Goal: Task Accomplishment & Management: Use online tool/utility

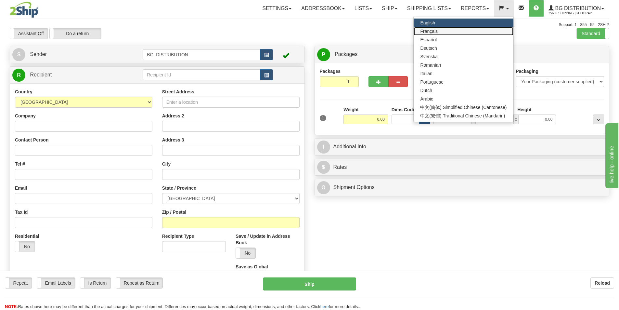
click at [445, 33] on link "Français" at bounding box center [462, 31] width 99 height 8
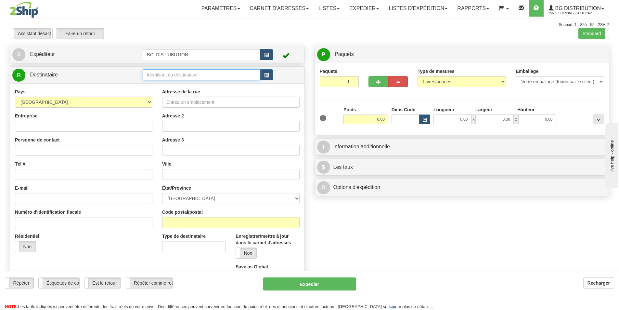
click at [198, 76] on input "text" at bounding box center [202, 74] width 118 height 11
type input "20120"
click button "Supprimer" at bounding box center [0, 0] width 0 height 0
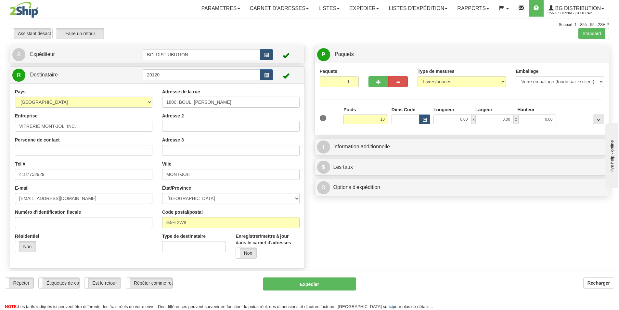
type input "10.00"
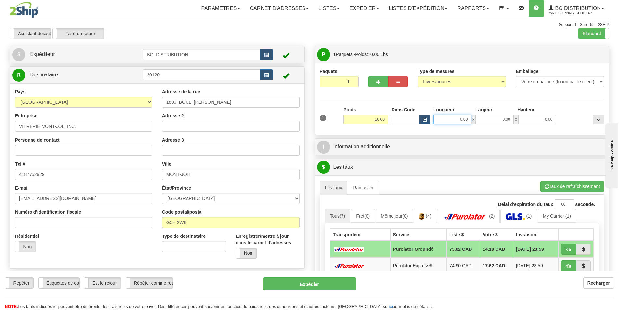
click at [452, 116] on input "0.00" at bounding box center [452, 119] width 38 height 10
type input "7.00"
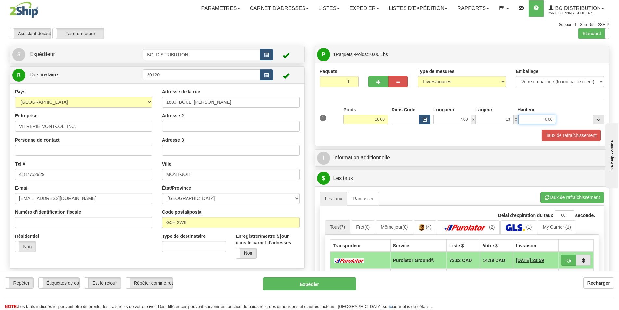
type input "13.00"
type input "5.00"
click at [357, 149] on div "I Information additionnelle" at bounding box center [462, 157] width 294 height 17
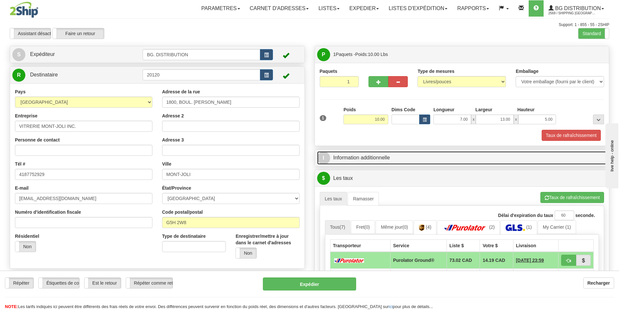
click at [361, 154] on link "I Information additionnelle" at bounding box center [462, 157] width 290 height 13
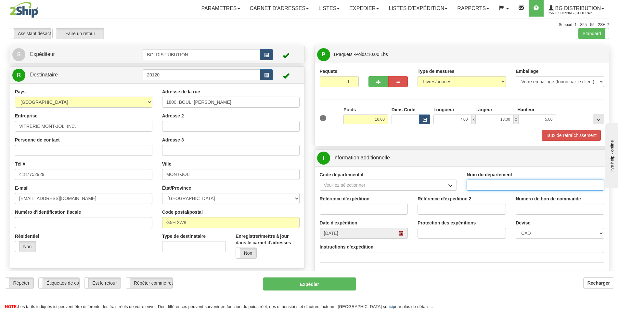
drag, startPoint x: 498, startPoint y: 186, endPoint x: 498, endPoint y: 179, distance: 7.5
click at [498, 186] on input "Nom du département" at bounding box center [534, 184] width 137 height 11
type input "."
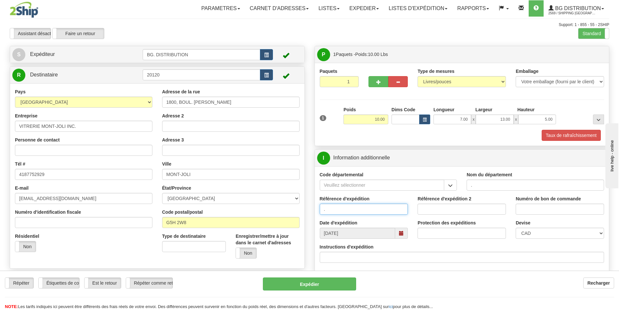
type input "."
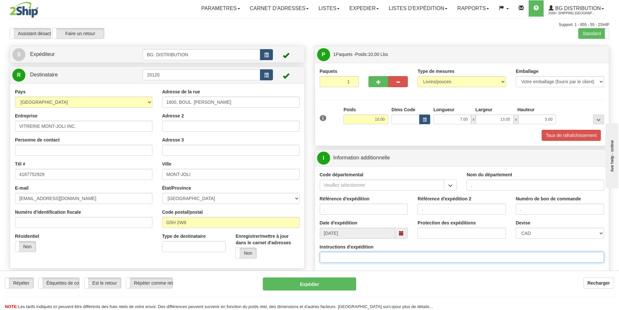
click at [358, 259] on input "Instructions d'expédition" at bounding box center [462, 256] width 285 height 11
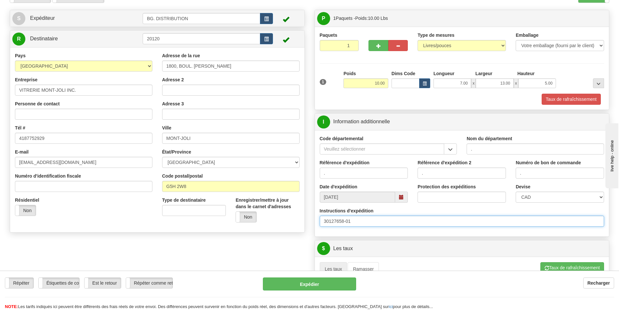
scroll to position [162, 0]
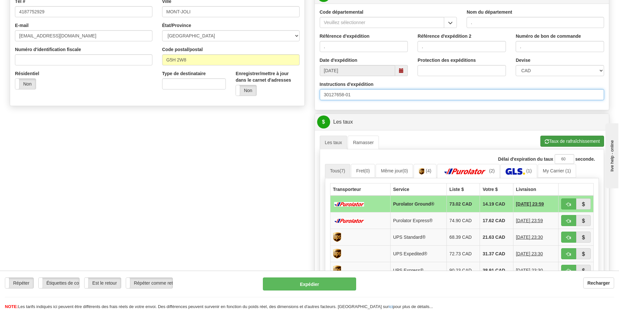
type input "30127658-01"
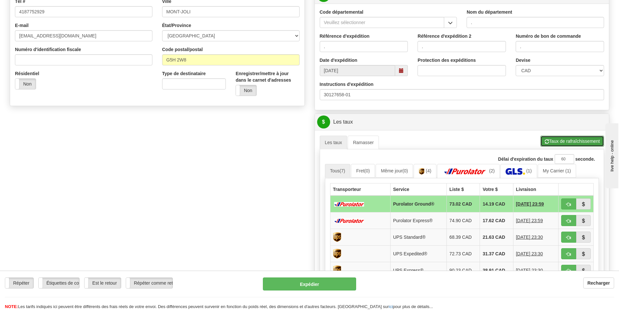
click at [560, 140] on button "Taux de rafraîchissement" at bounding box center [572, 140] width 64 height 11
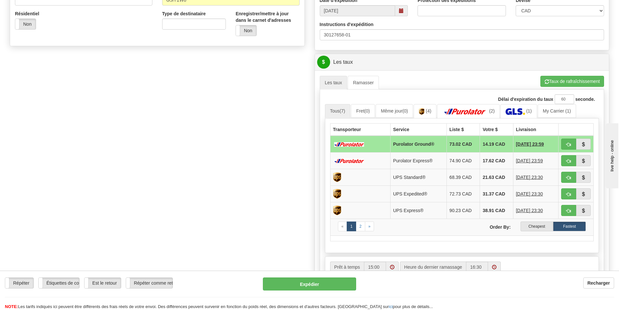
scroll to position [227, 0]
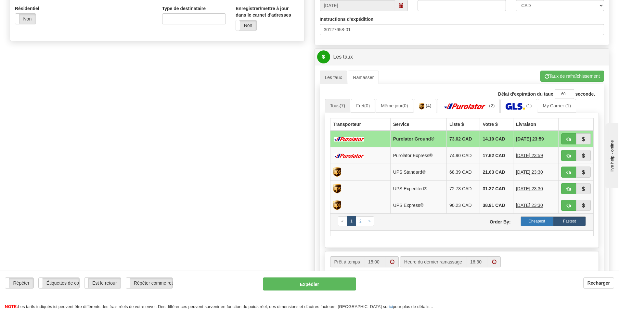
click at [539, 223] on label "Cheapest" at bounding box center [536, 221] width 33 height 10
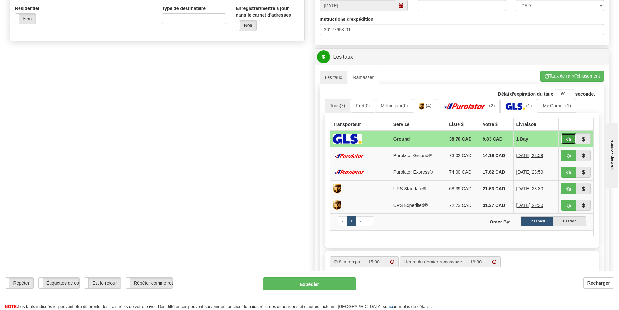
click at [568, 138] on span "button" at bounding box center [568, 139] width 5 height 4
type input "1"
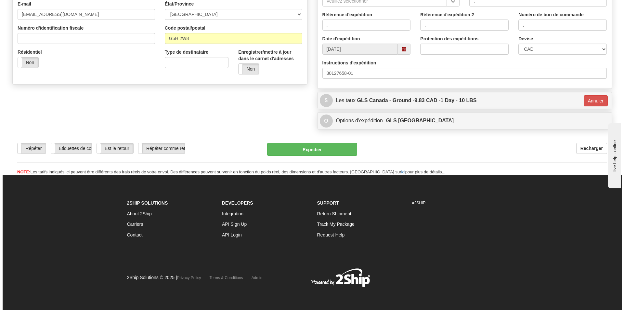
scroll to position [184, 0]
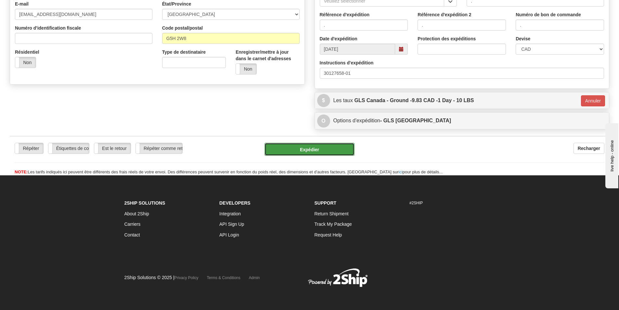
click at [325, 153] on button "Expédier" at bounding box center [309, 149] width 90 height 13
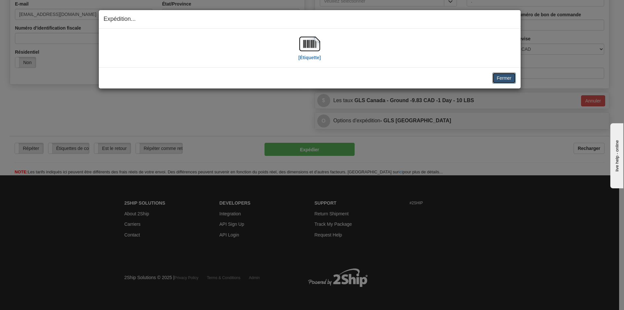
click at [500, 77] on button "Fermer" at bounding box center [503, 77] width 23 height 11
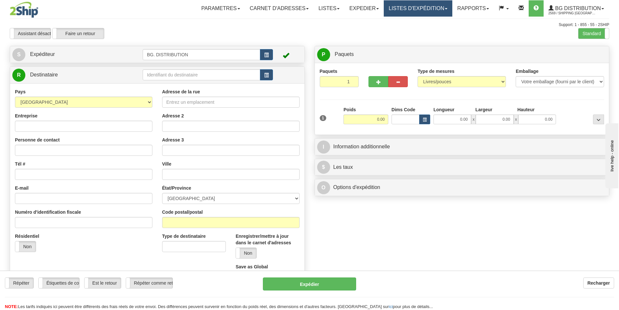
click at [410, 9] on link "LISTES D'EXPÉDITION" at bounding box center [418, 8] width 69 height 16
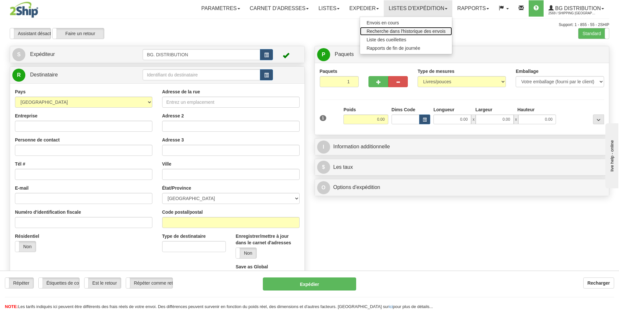
click at [394, 33] on span "Recherche dans l'historique des envois" at bounding box center [405, 31] width 79 height 5
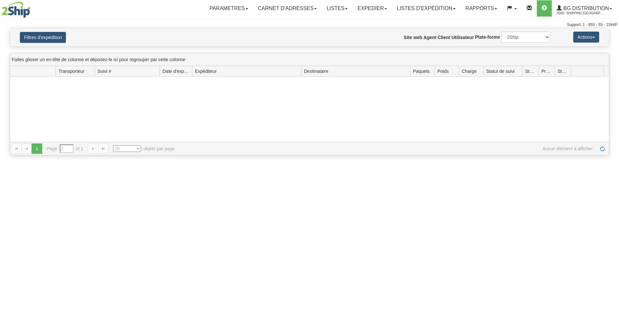
type input "Depuis [DATE] À [DATE]"
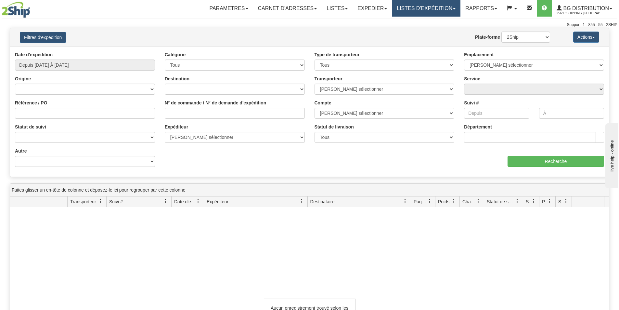
click at [404, 13] on link "LISTES D'EXPÉDITION" at bounding box center [426, 8] width 69 height 16
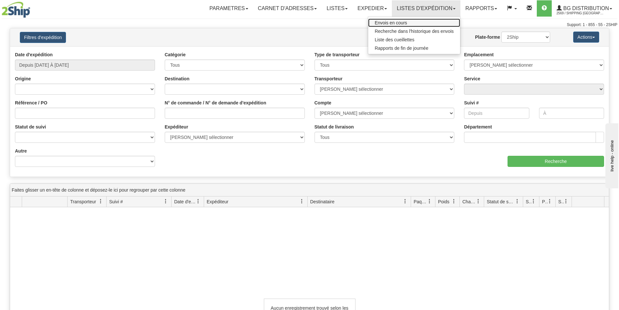
click at [394, 23] on span "Envois en cours" at bounding box center [391, 22] width 32 height 5
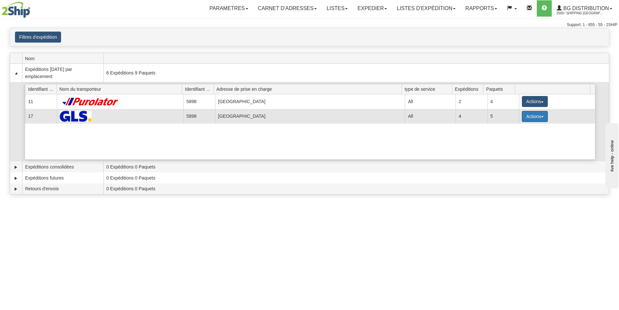
click at [533, 118] on button "Actions" at bounding box center [535, 116] width 26 height 11
click at [506, 127] on span "Détails" at bounding box center [511, 128] width 18 height 5
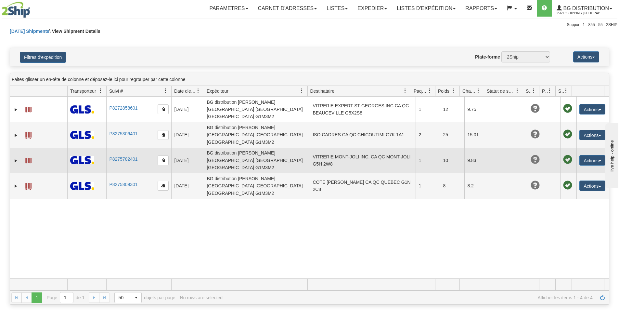
click at [23, 147] on td at bounding box center [44, 159] width 45 height 25
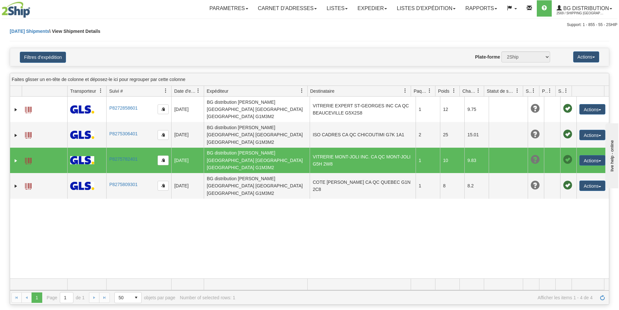
click at [27, 158] on span at bounding box center [28, 161] width 6 height 6
click at [586, 155] on button "Actions" at bounding box center [592, 160] width 26 height 10
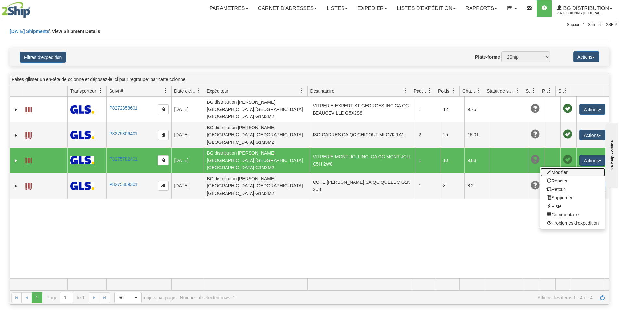
click at [553, 168] on link "Modifier" at bounding box center [572, 172] width 65 height 8
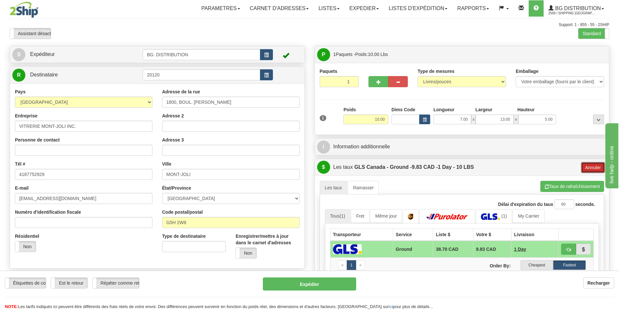
click at [590, 169] on button "Annuler" at bounding box center [593, 167] width 24 height 11
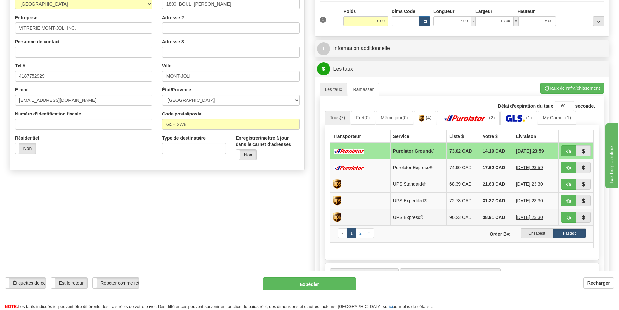
scroll to position [97, 0]
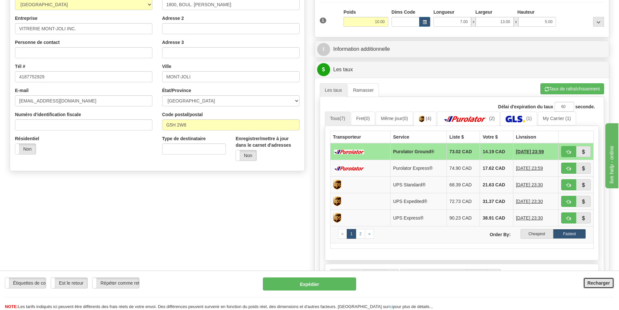
click at [590, 278] on button "Recharger" at bounding box center [598, 282] width 31 height 11
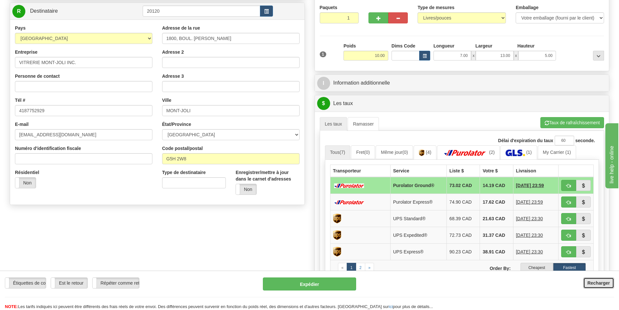
scroll to position [0, 0]
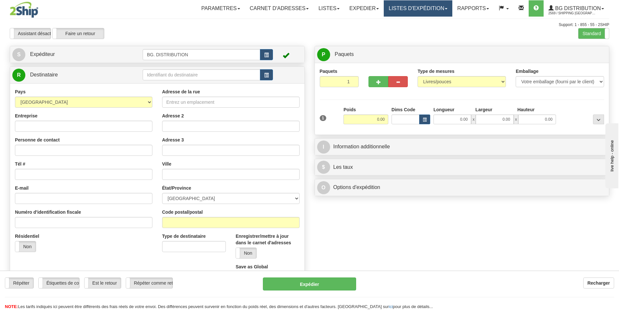
click at [386, 5] on link "LISTES D'EXPÉDITION" at bounding box center [418, 8] width 69 height 16
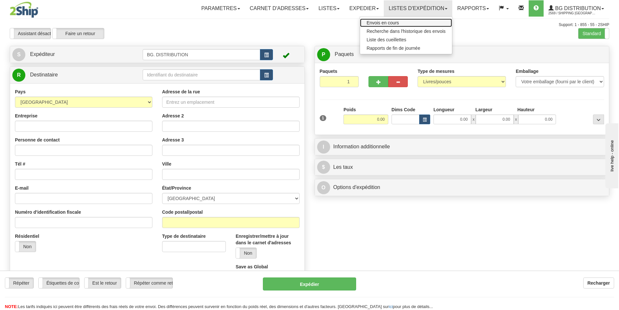
click at [398, 21] on link "Envois en cours" at bounding box center [406, 23] width 92 height 8
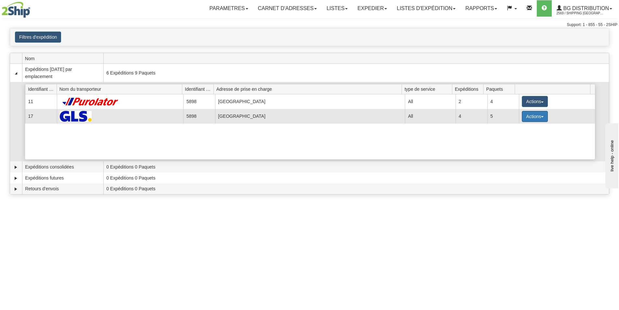
click at [524, 118] on button "Actions" at bounding box center [535, 116] width 26 height 11
click at [514, 126] on span "Détails" at bounding box center [511, 128] width 18 height 5
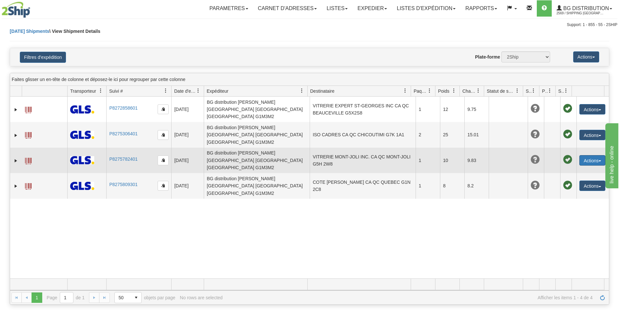
click at [599, 155] on button "Actions" at bounding box center [592, 160] width 26 height 10
